Goal: Information Seeking & Learning: Find specific fact

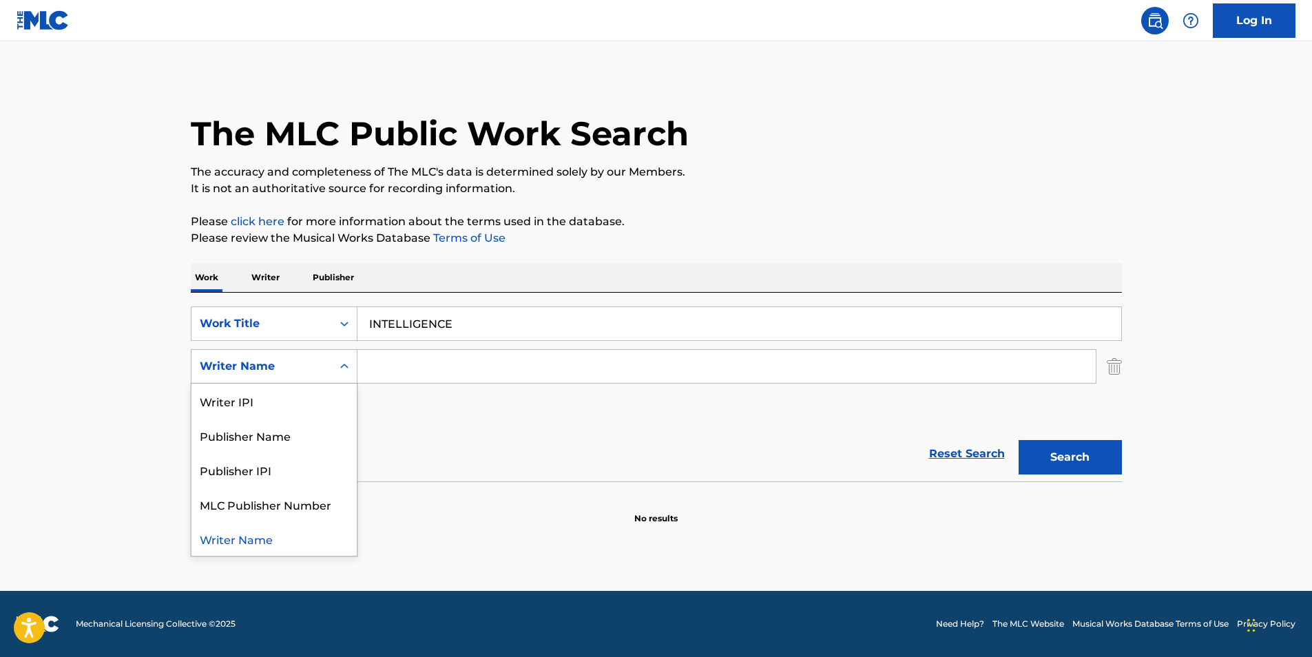
click at [342, 362] on icon "Search Form" at bounding box center [345, 367] width 14 height 14
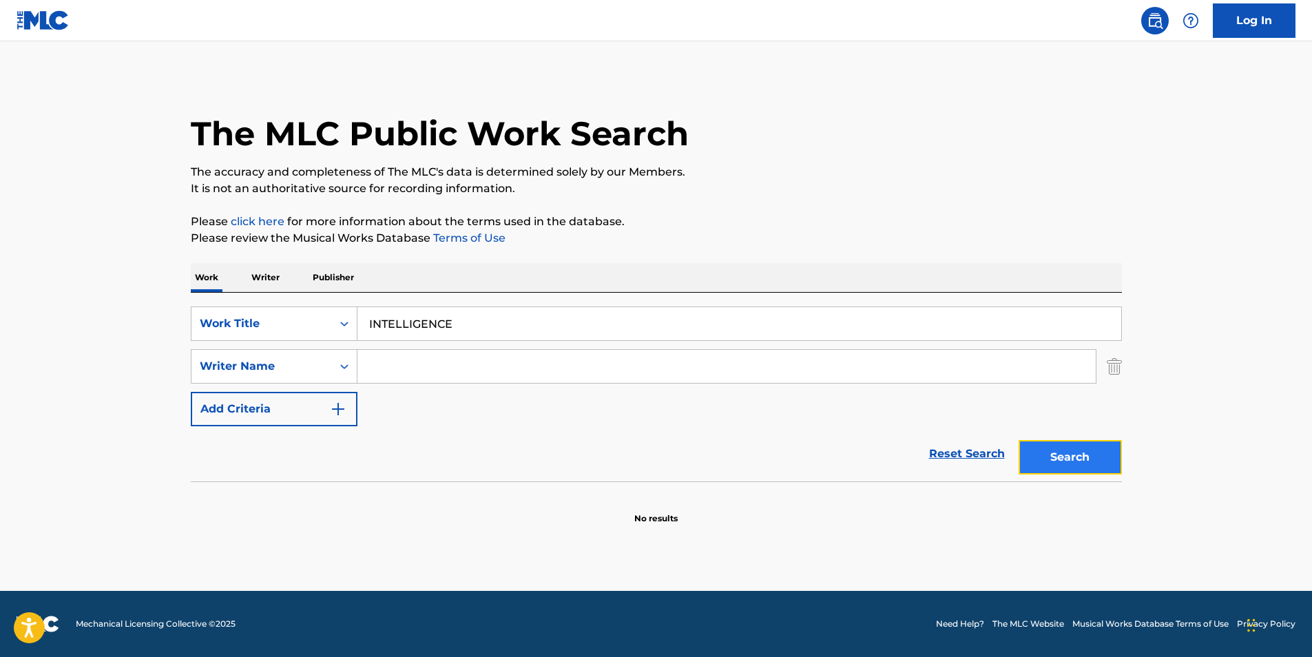
click at [1062, 461] on button "Search" at bounding box center [1070, 457] width 103 height 34
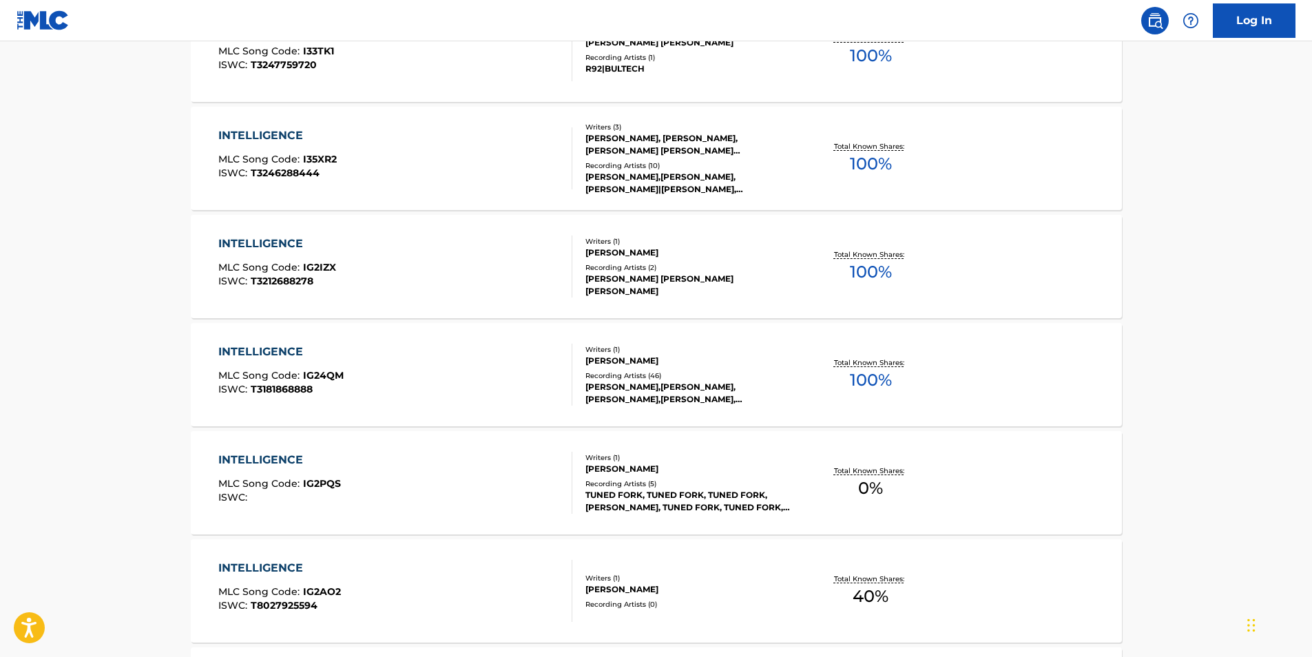
scroll to position [758, 0]
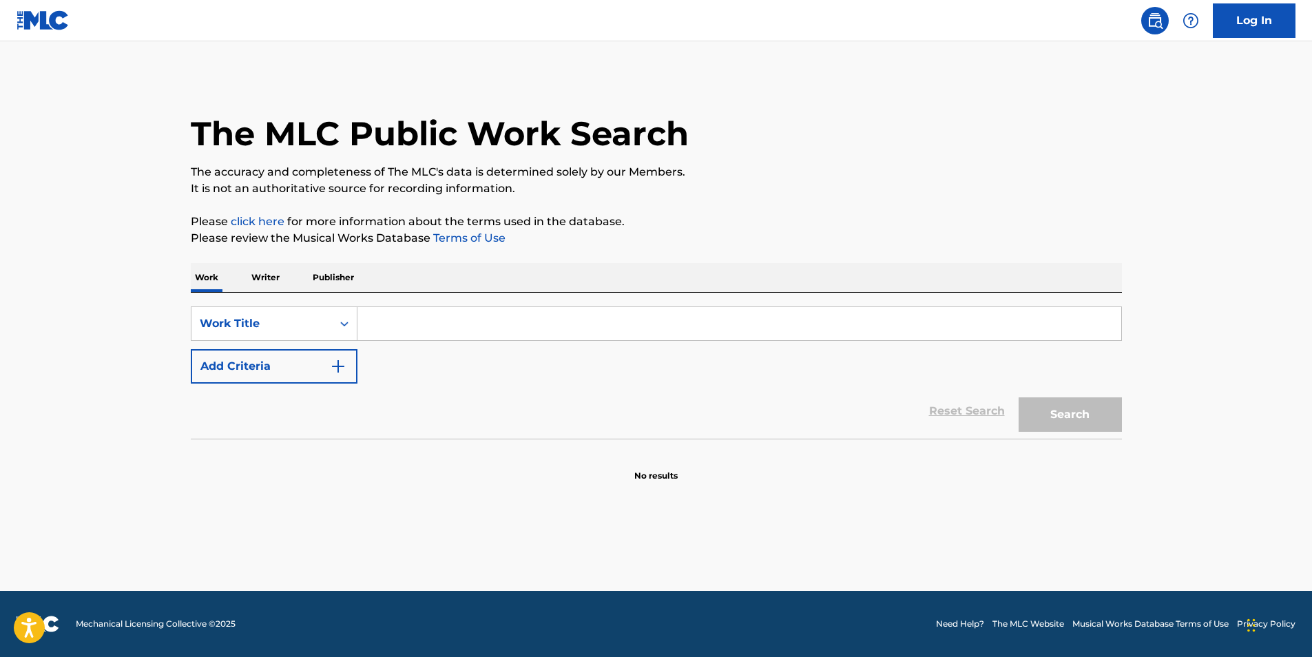
click at [420, 322] on input "Search Form" at bounding box center [740, 323] width 764 height 33
click at [585, 281] on div "Work Writer Publisher" at bounding box center [656, 277] width 931 height 29
click at [429, 325] on input "IN" at bounding box center [740, 323] width 764 height 33
type input "INTELLIGENCE"
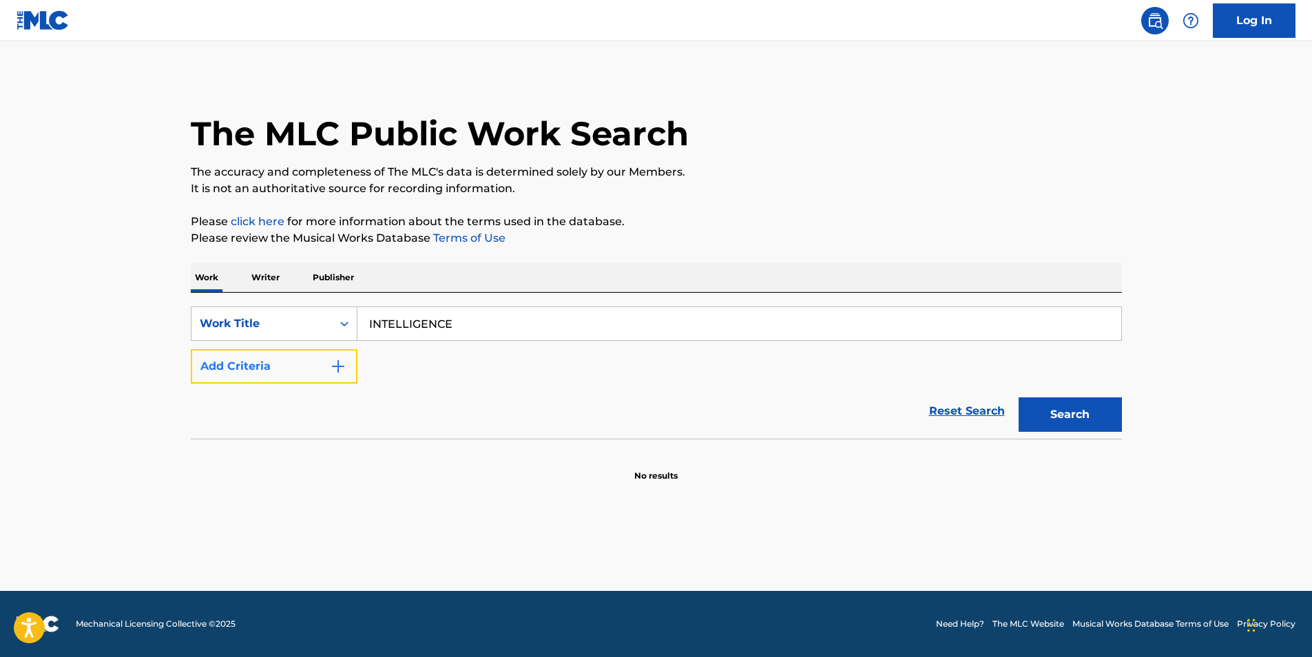
click at [340, 362] on img "Search Form" at bounding box center [338, 366] width 17 height 17
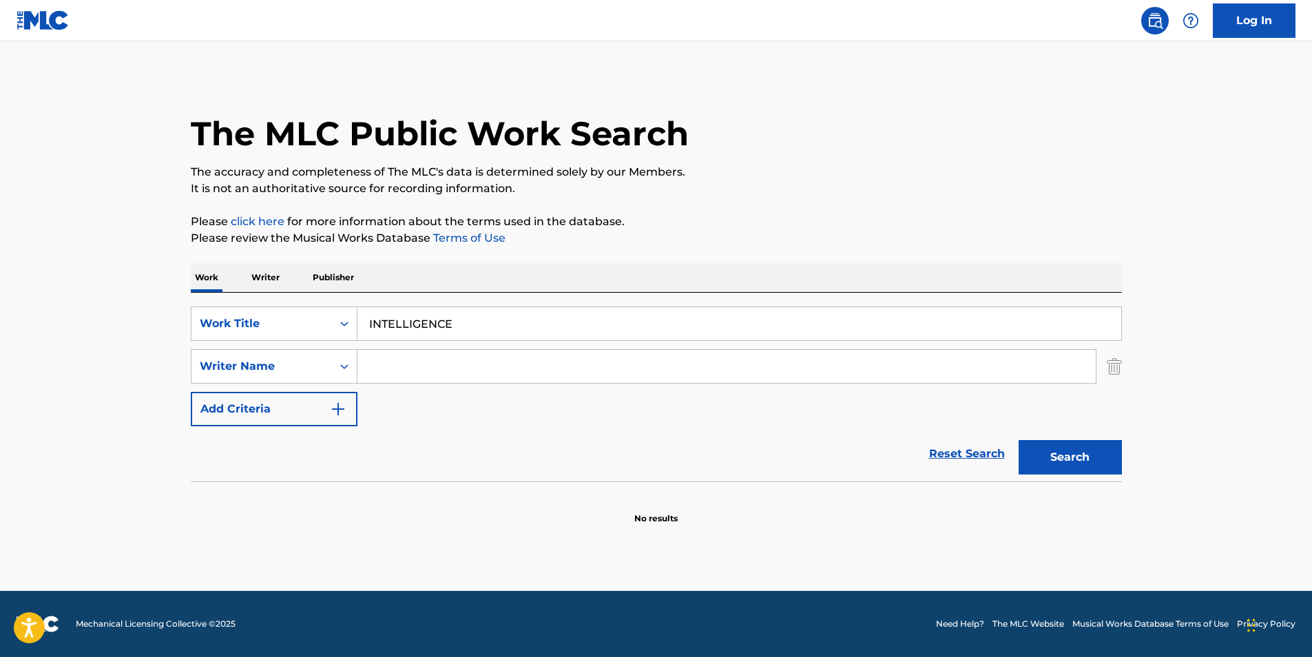
click at [438, 358] on input "Search Form" at bounding box center [727, 366] width 738 height 33
click at [1019, 440] on button "Search" at bounding box center [1070, 457] width 103 height 34
click at [1048, 457] on button "Search" at bounding box center [1070, 457] width 103 height 34
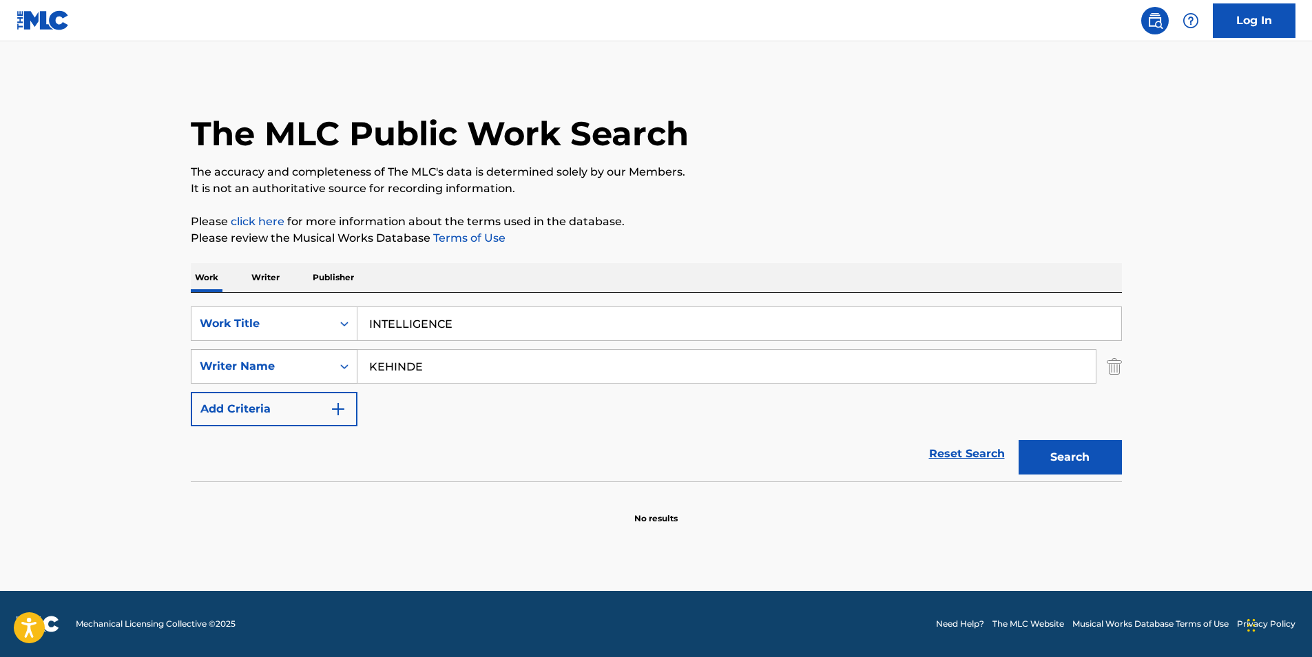
drag, startPoint x: 448, startPoint y: 364, endPoint x: 344, endPoint y: 380, distance: 105.9
click at [344, 380] on div "SearchWithCriteria6c3a16de-897b-4b0f-91c6-41bf9dc90a19 Writer Name KEHINDE" at bounding box center [656, 366] width 931 height 34
type input "IBIRONKE"
click at [1072, 459] on button "Search" at bounding box center [1070, 457] width 103 height 34
